Goal: Find specific page/section: Find specific page/section

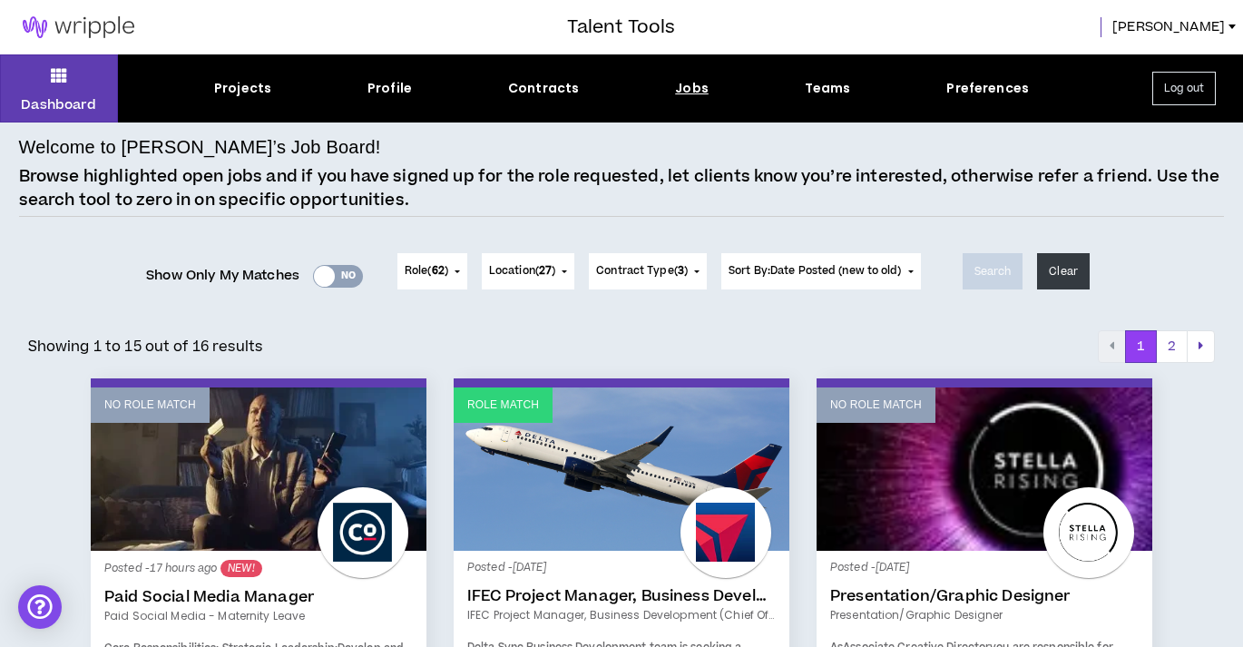
scroll to position [1702, 0]
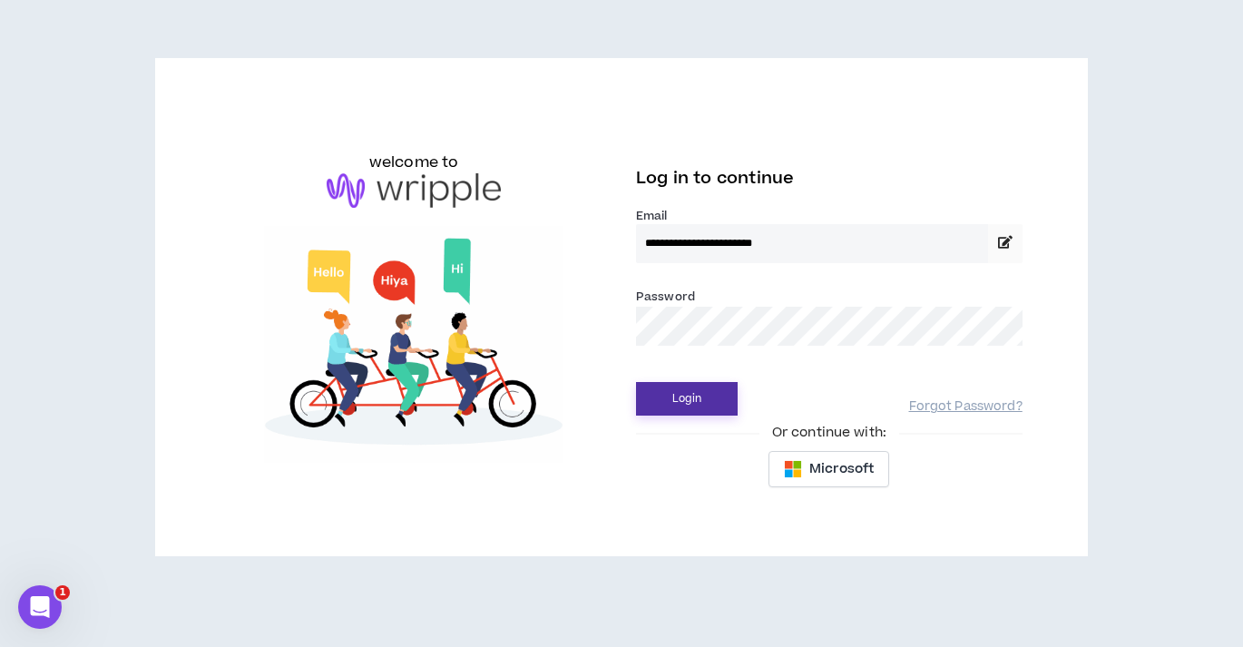
click at [684, 387] on button "Login" at bounding box center [687, 399] width 102 height 34
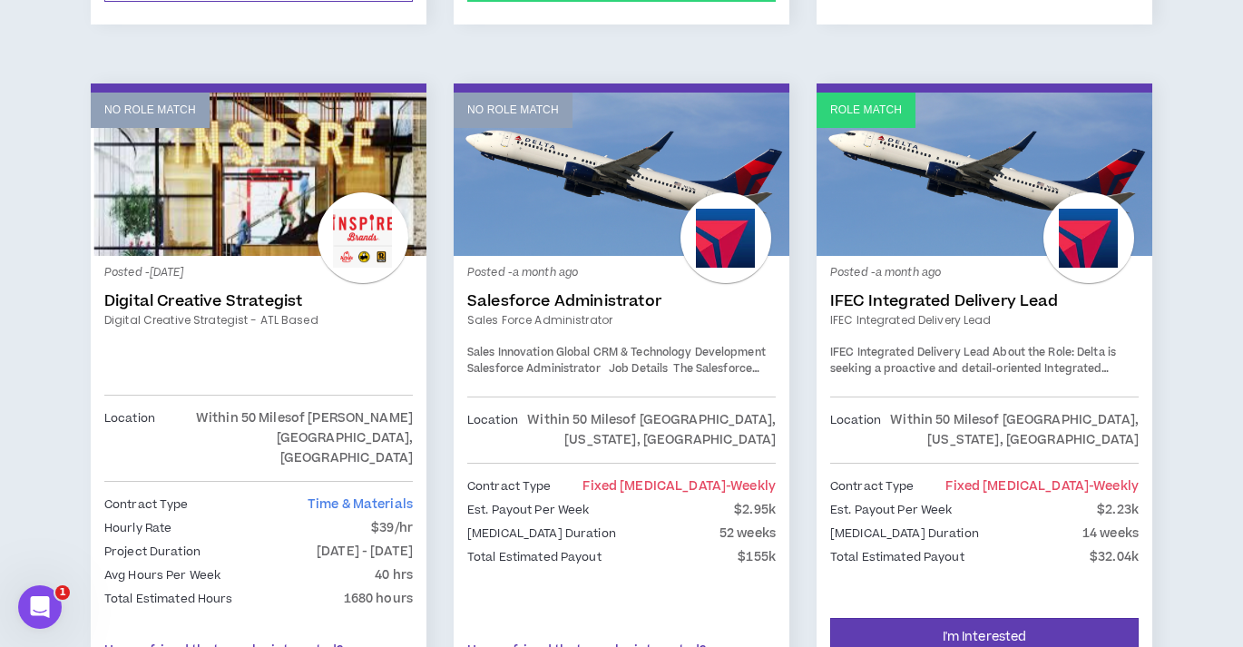
scroll to position [2324, 0]
